Goal: Find specific page/section: Find specific page/section

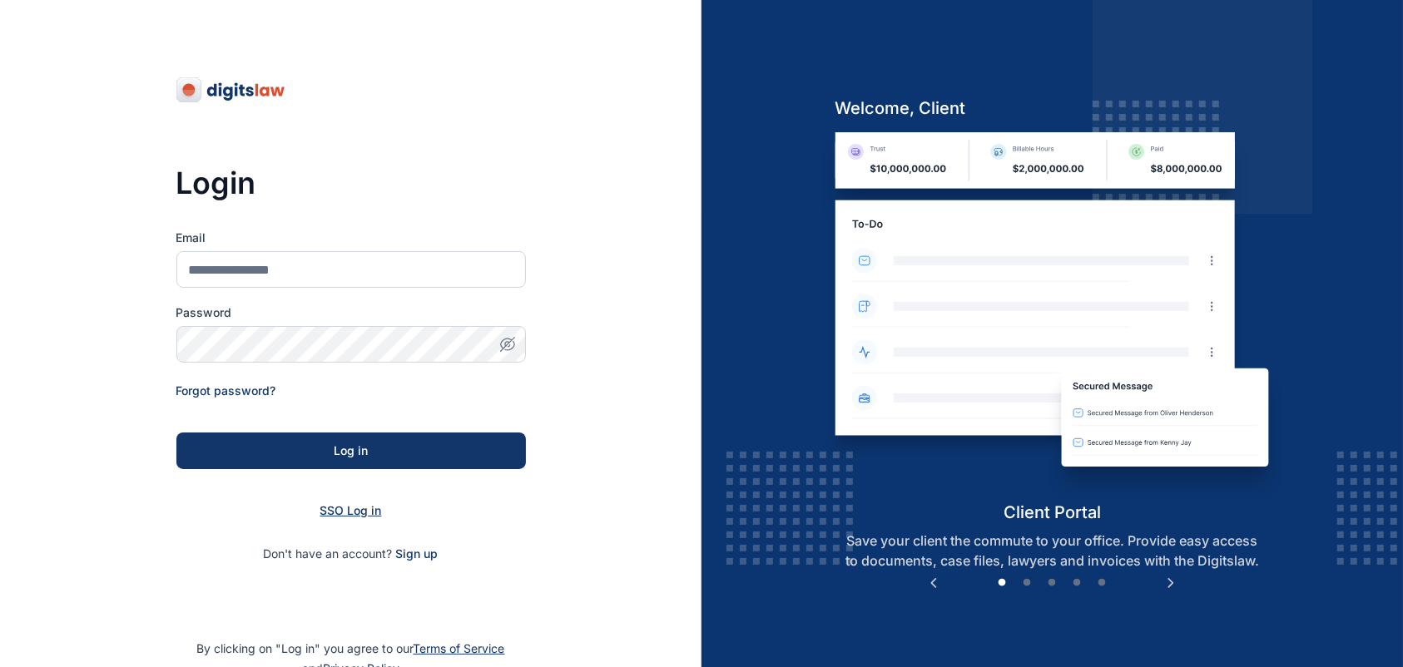
click at [348, 516] on span "SSO Log in" at bounding box center [351, 510] width 62 height 14
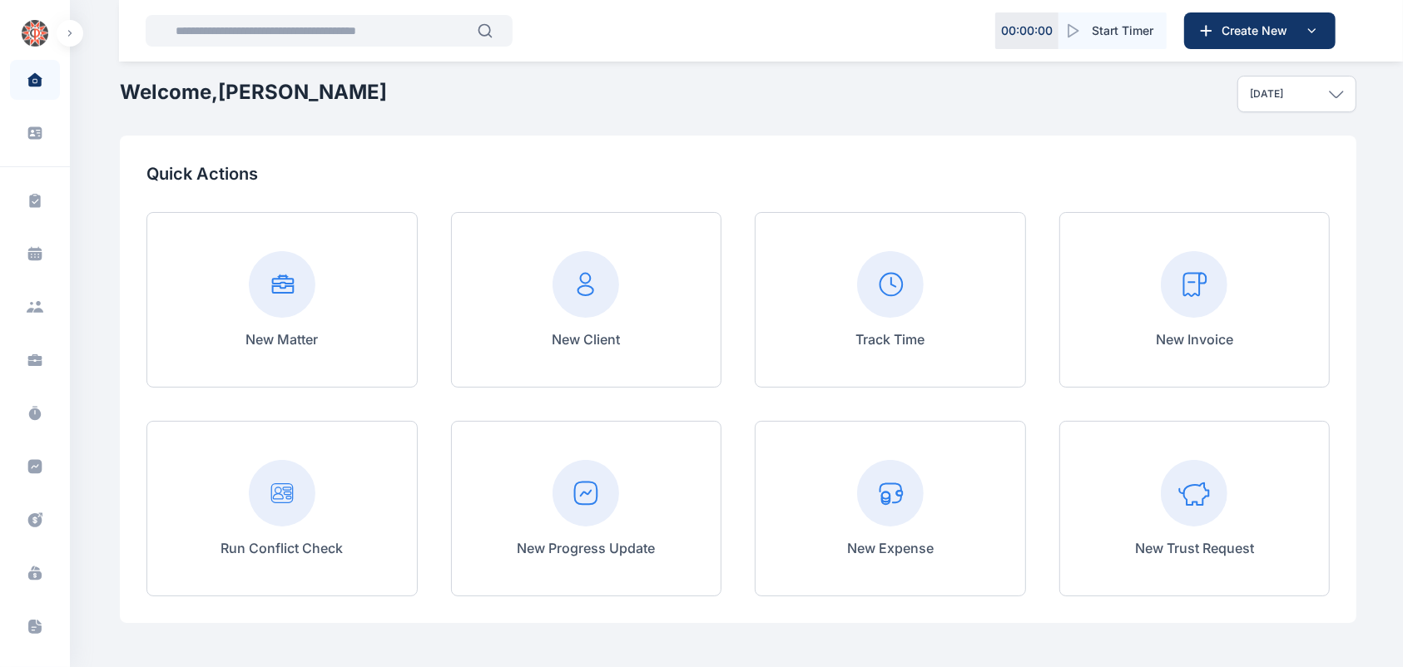
scroll to position [13, 0]
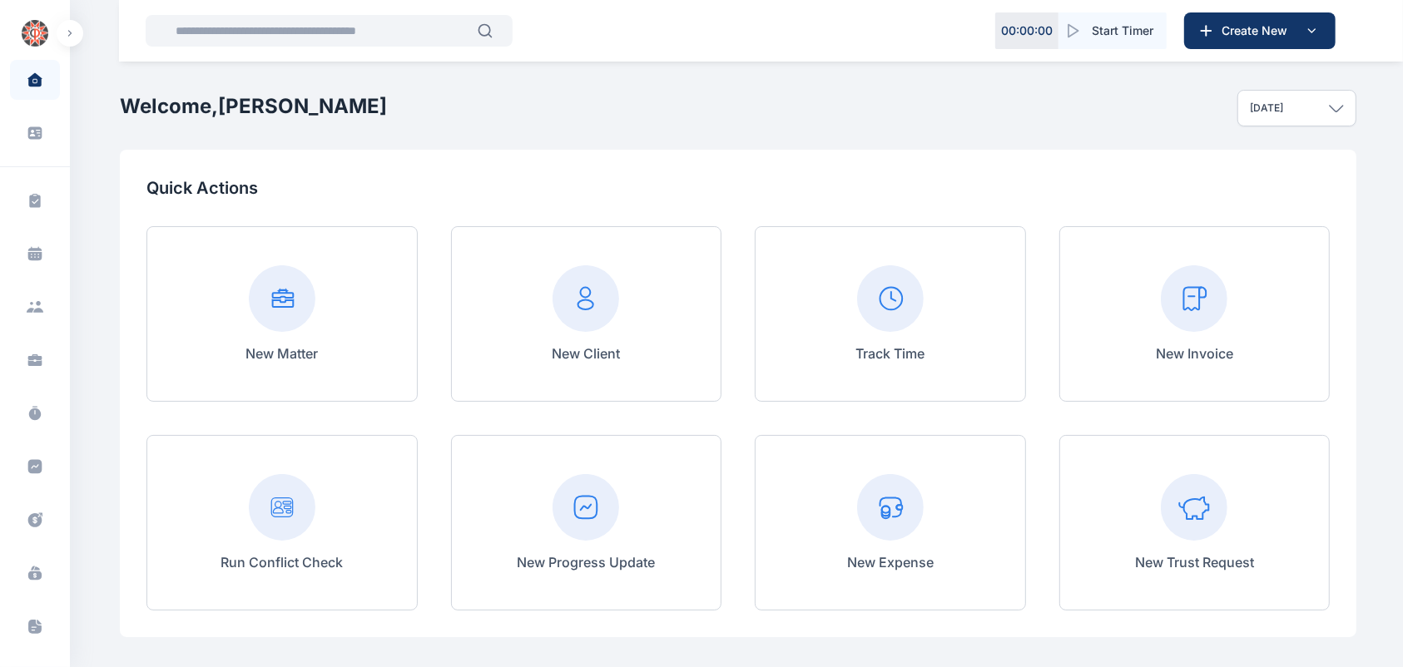
click at [485, 29] on icon "button" at bounding box center [485, 30] width 15 height 15
click at [414, 37] on input "text" at bounding box center [322, 30] width 312 height 33
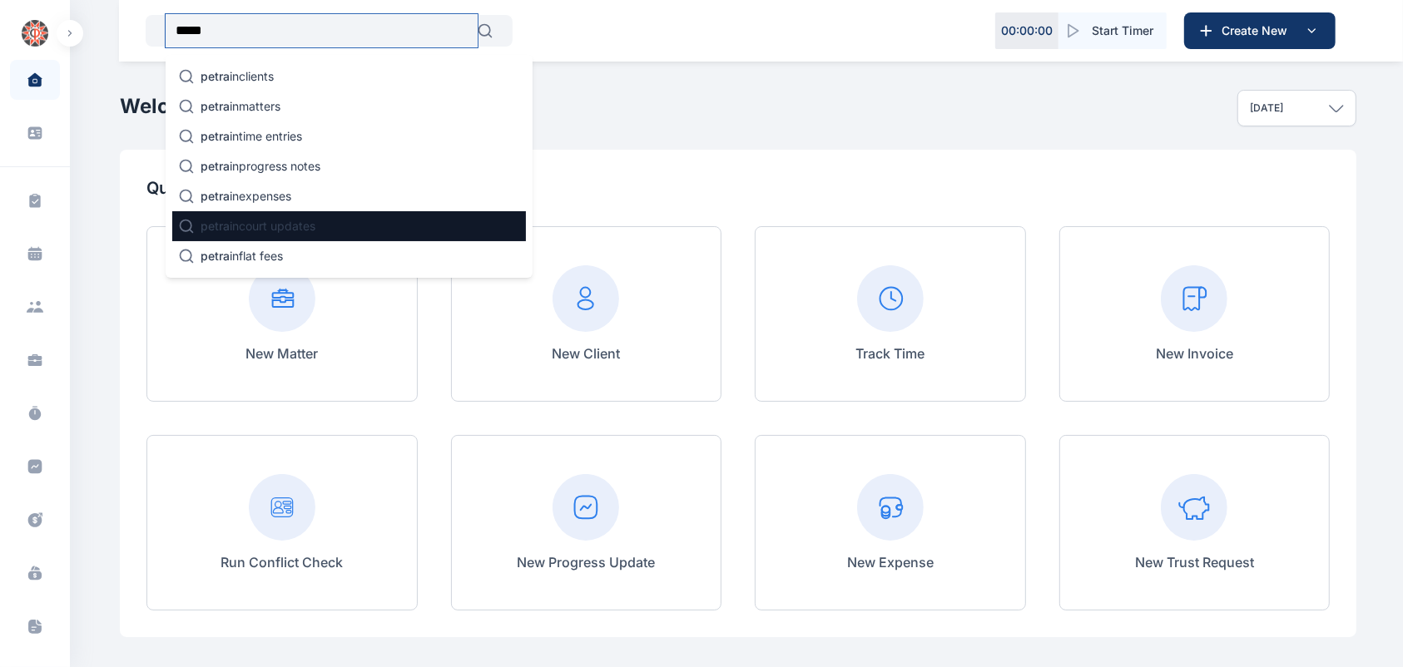
type input "*****"
click at [399, 229] on div "petra in court updates" at bounding box center [349, 226] width 354 height 30
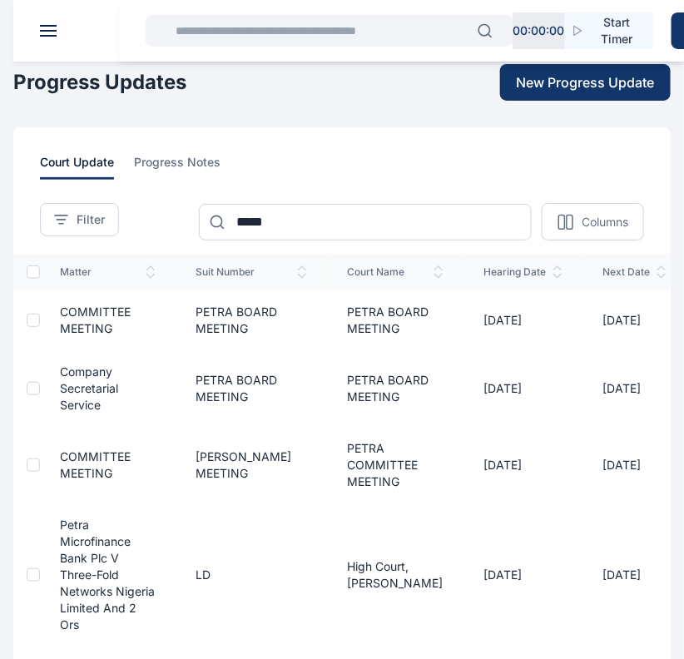
click at [379, 587] on td "High Court, Osbourne" at bounding box center [395, 574] width 136 height 143
